Goal: Task Accomplishment & Management: Use online tool/utility

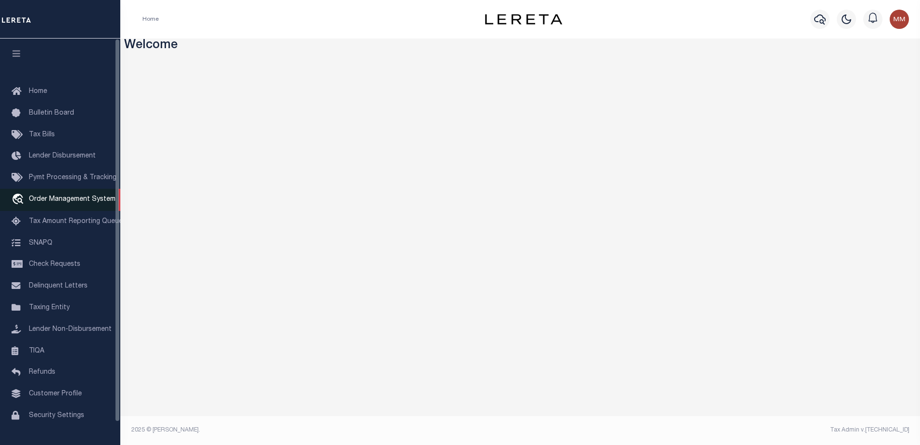
click at [87, 201] on span "Order Management System" at bounding box center [72, 199] width 87 height 7
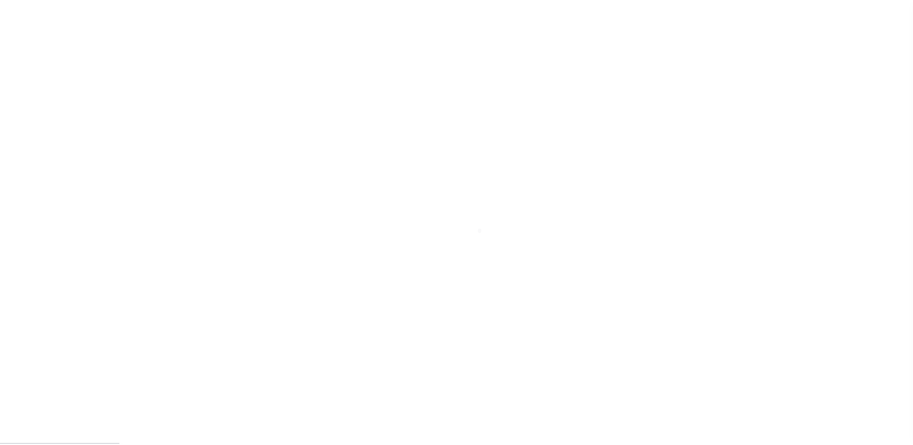
scroll to position [24, 0]
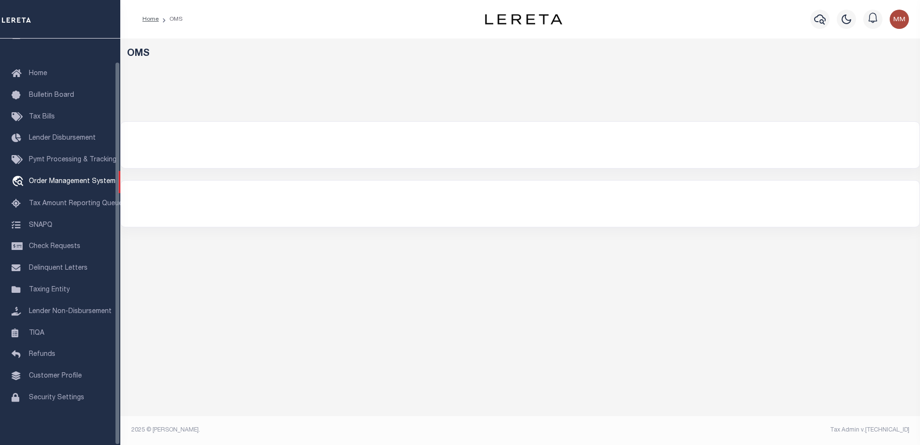
select select
select select "200"
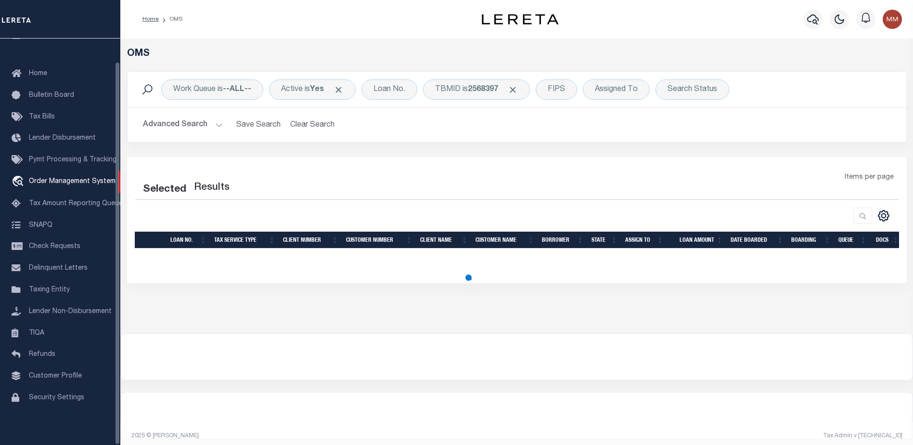
select select "200"
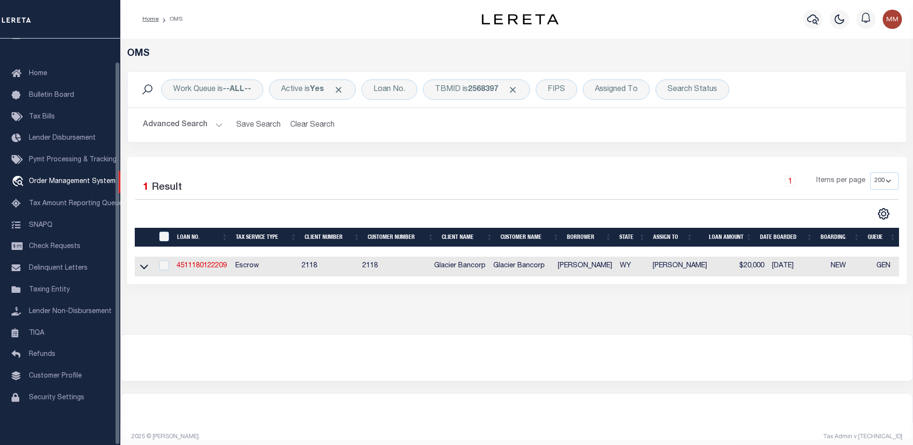
click at [217, 125] on button "Advanced Search" at bounding box center [183, 124] width 80 height 19
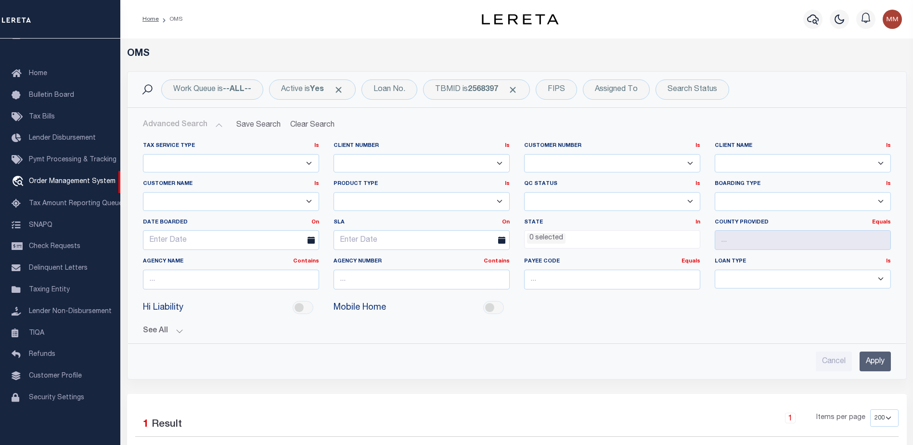
click at [215, 125] on button "Advanced Search" at bounding box center [183, 124] width 80 height 19
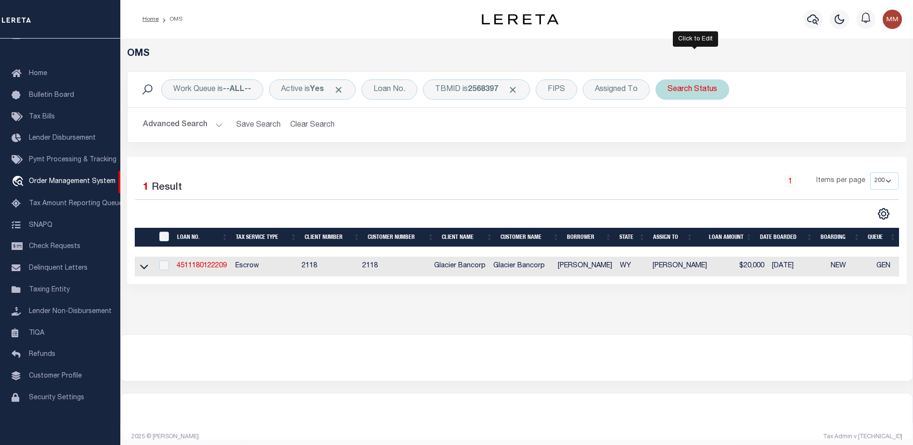
click at [694, 93] on div "Search Status" at bounding box center [692, 89] width 74 height 20
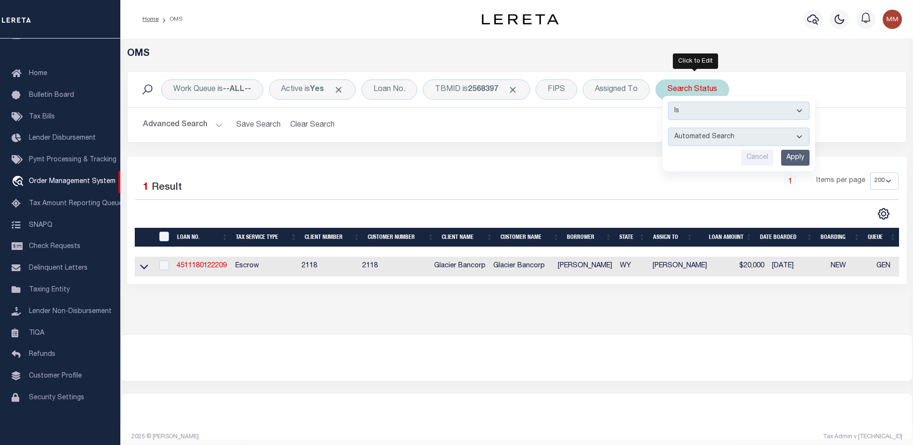
click at [730, 140] on select "Automated Search Bad Parcel Complete Duplicate Parcel High Dollar Reporting In …" at bounding box center [738, 136] width 141 height 18
select select "QC"
click at [671, 127] on select "Automated Search Bad Parcel Complete Duplicate Parcel High Dollar Reporting In …" at bounding box center [738, 136] width 141 height 18
click at [794, 157] on input "Apply" at bounding box center [795, 158] width 28 height 16
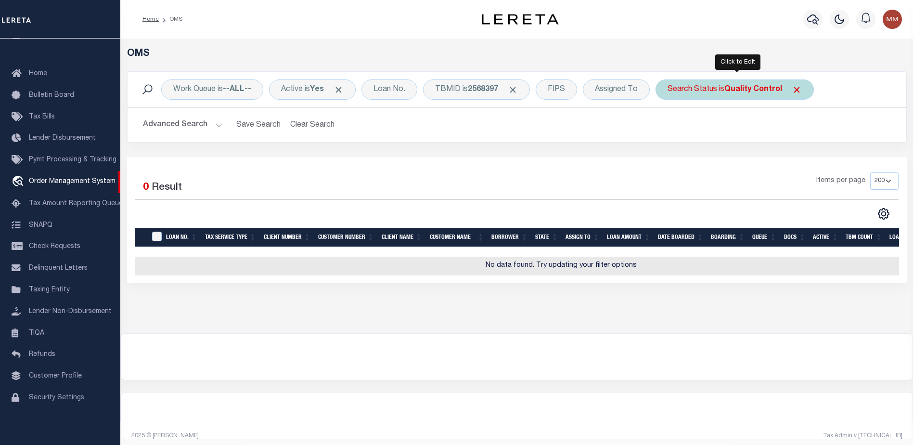
click at [737, 90] on b "Quality Control" at bounding box center [753, 90] width 58 height 8
select select "QC"
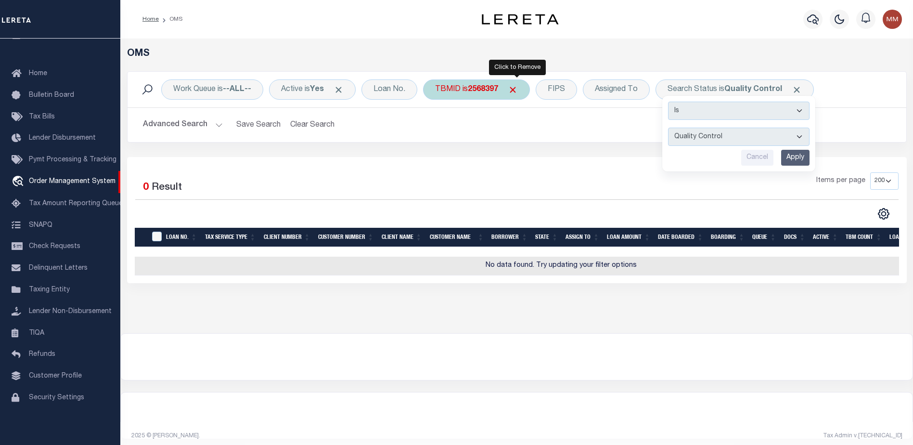
click at [516, 87] on span "Click to Remove" at bounding box center [513, 90] width 10 height 10
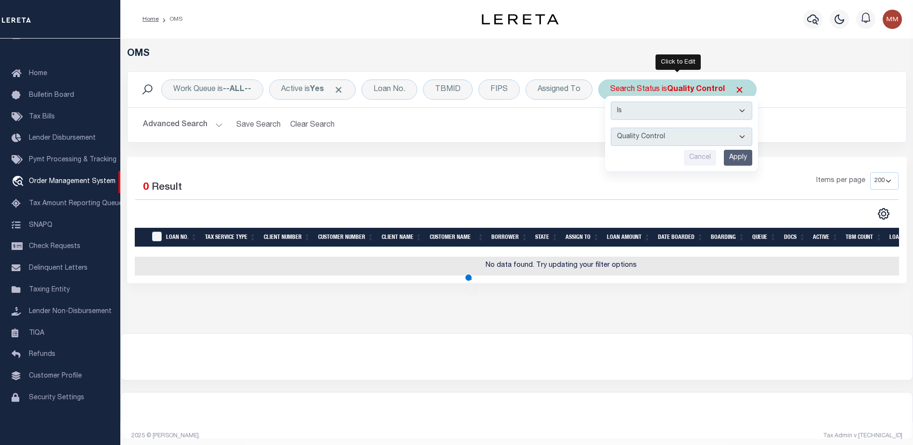
click at [738, 162] on input "Apply" at bounding box center [738, 158] width 28 height 16
